Goal: Transaction & Acquisition: Purchase product/service

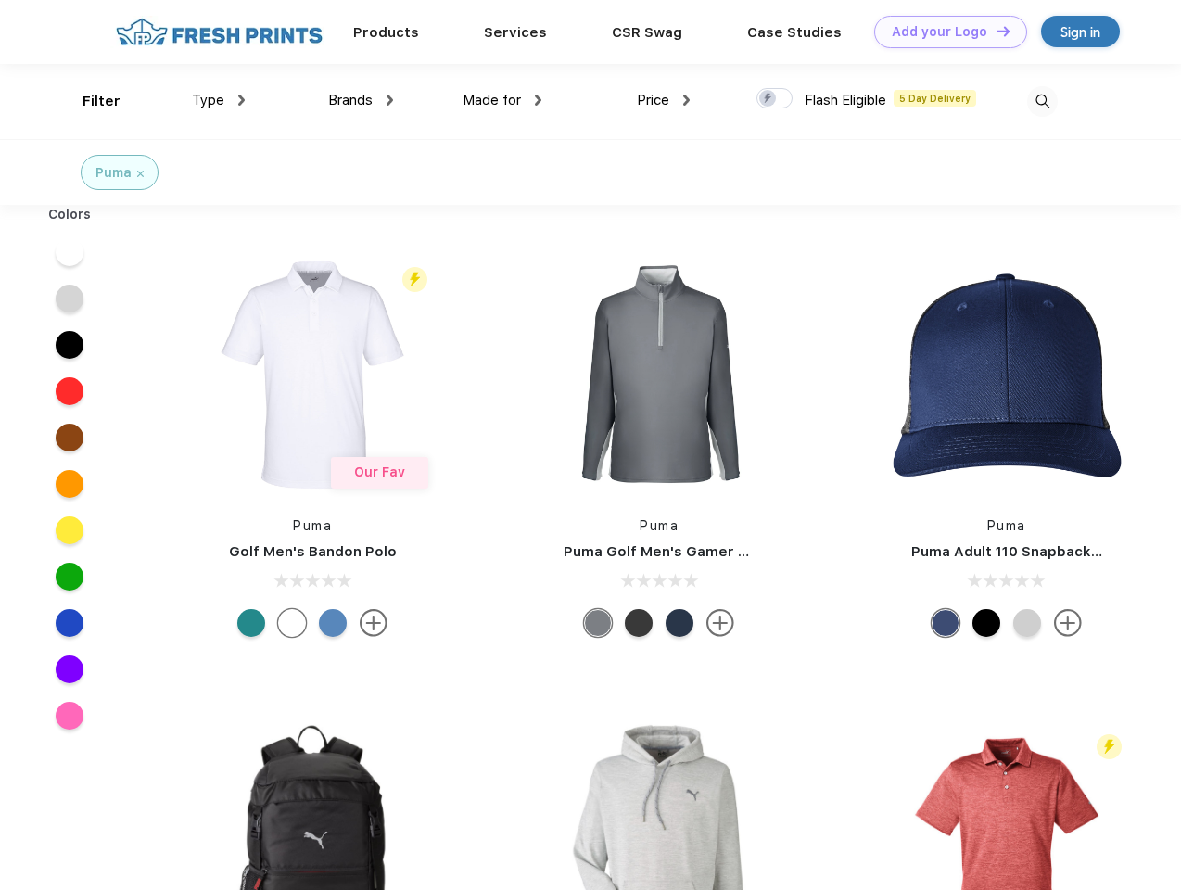
click at [943, 32] on link "Add your Logo Design Tool" at bounding box center [950, 32] width 153 height 32
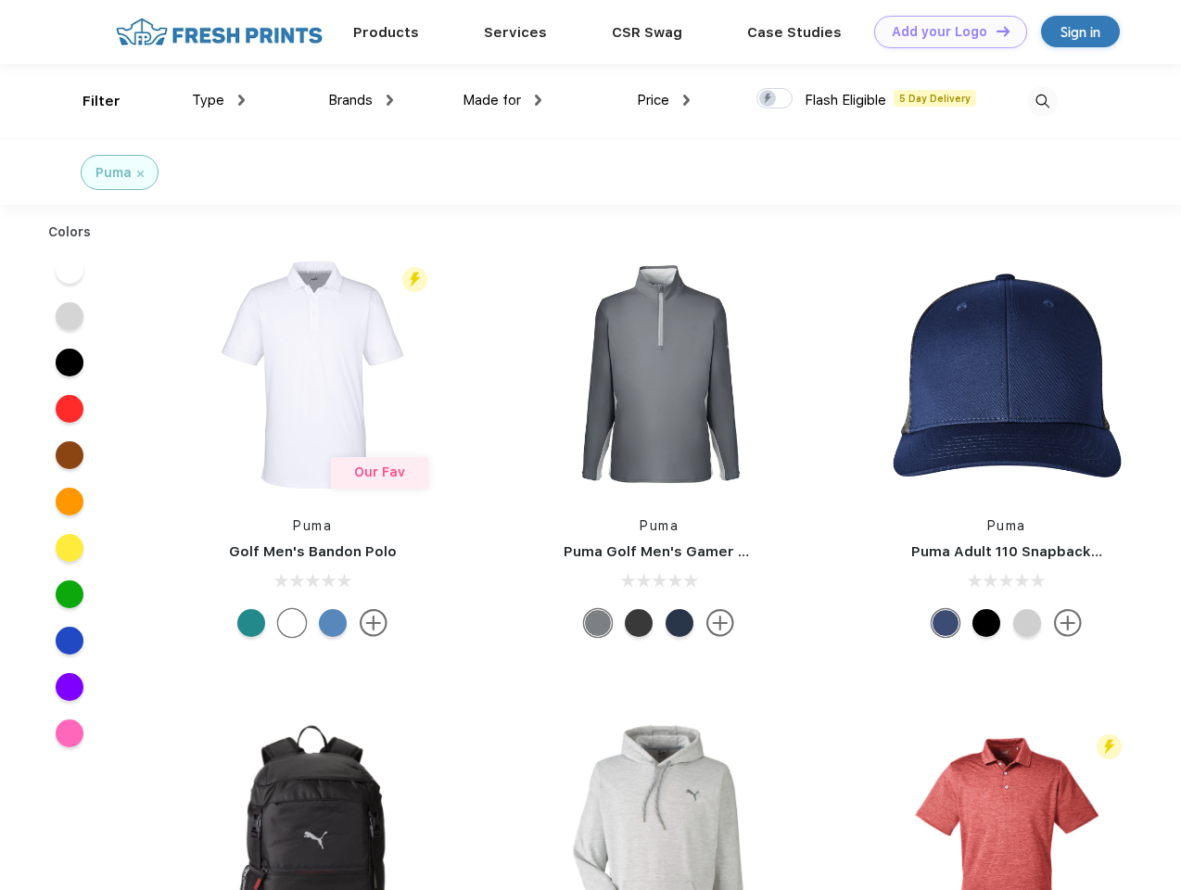
click at [0, 0] on div "Design Tool" at bounding box center [0, 0] width 0 height 0
click at [994, 31] on link "Add your Logo Design Tool" at bounding box center [950, 32] width 153 height 32
click at [89, 101] on div "Filter" at bounding box center [101, 101] width 38 height 21
click at [219, 100] on span "Type" at bounding box center [208, 100] width 32 height 17
click at [360, 100] on span "Brands" at bounding box center [350, 100] width 44 height 17
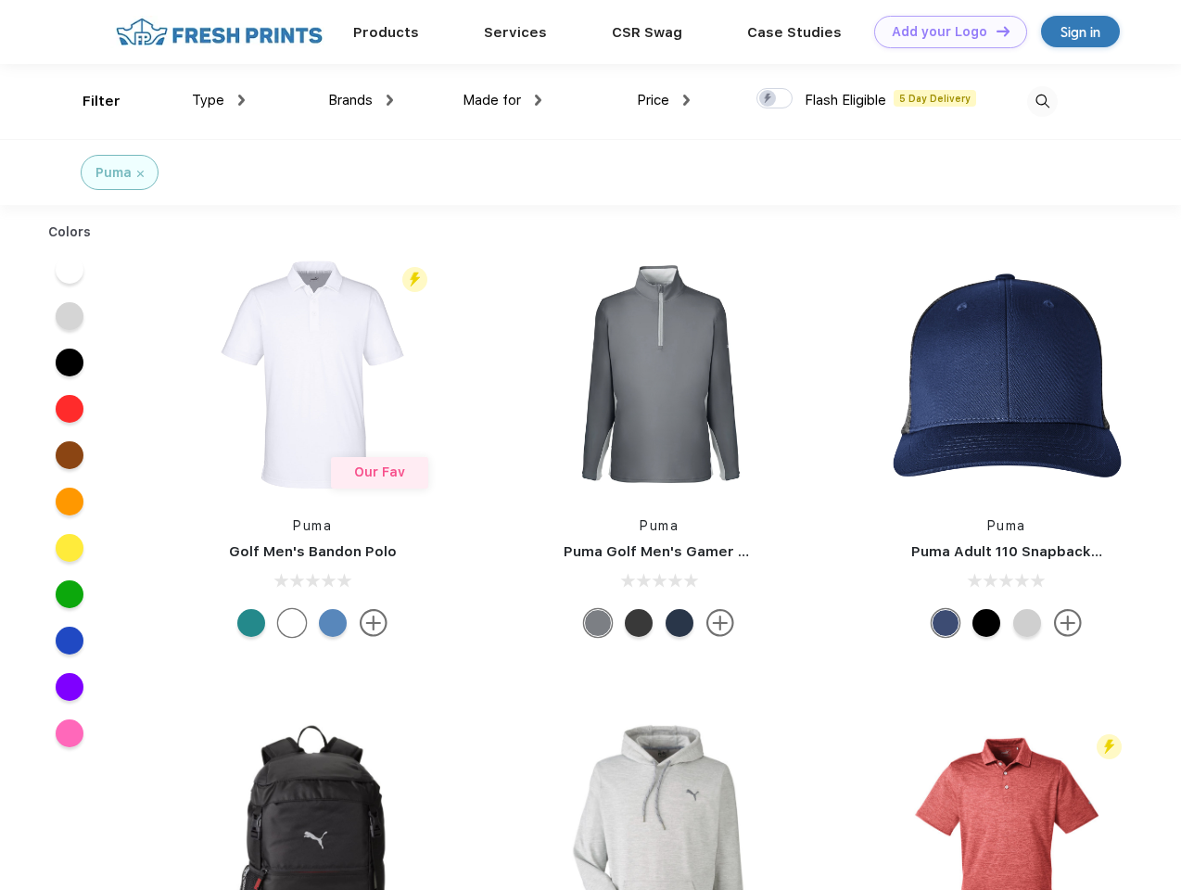
click at [502, 100] on span "Made for" at bounding box center [491, 100] width 58 height 17
click at [664, 100] on span "Price" at bounding box center [653, 100] width 32 height 17
click at [775, 99] on div at bounding box center [774, 98] width 36 height 20
click at [768, 99] on input "checkbox" at bounding box center [762, 93] width 12 height 12
click at [1042, 101] on img at bounding box center [1042, 101] width 31 height 31
